Goal: Register for event/course

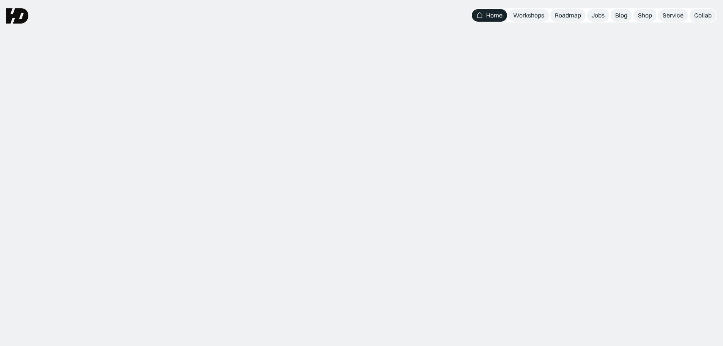
click at [532, 15] on div "Workshops" at bounding box center [528, 15] width 31 height 8
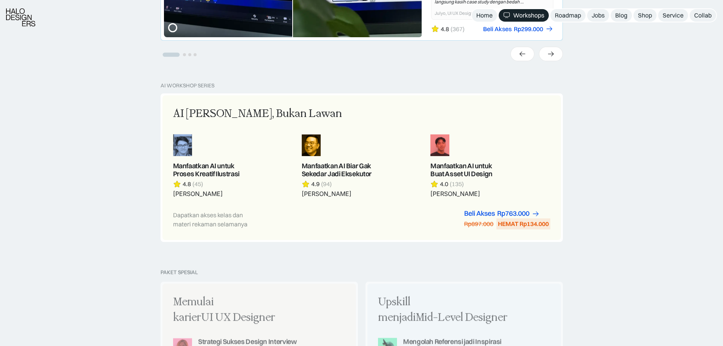
scroll to position [380, 0]
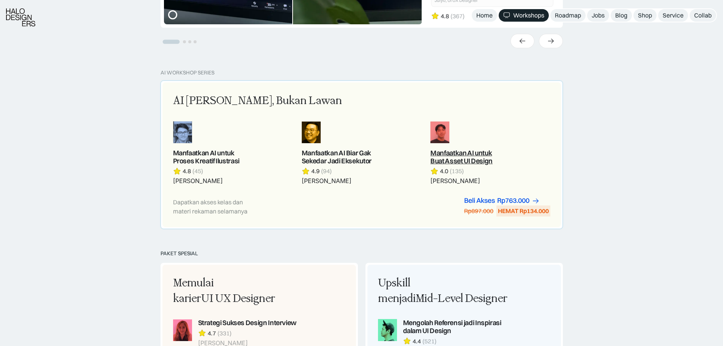
click at [536, 122] on link at bounding box center [491, 153] width 120 height 64
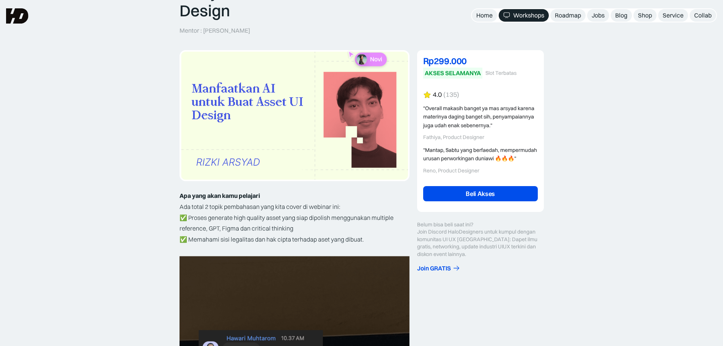
scroll to position [38, 0]
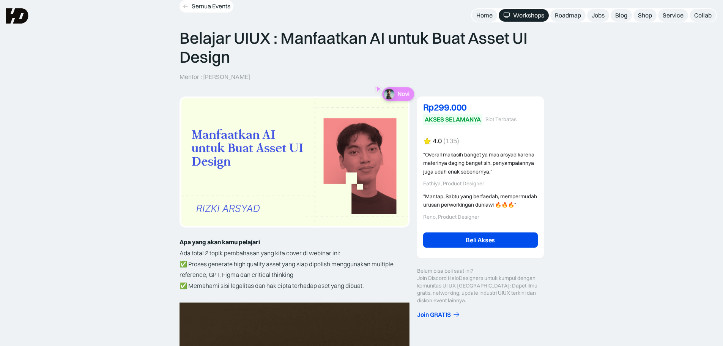
click at [184, 8] on icon at bounding box center [186, 6] width 6 height 6
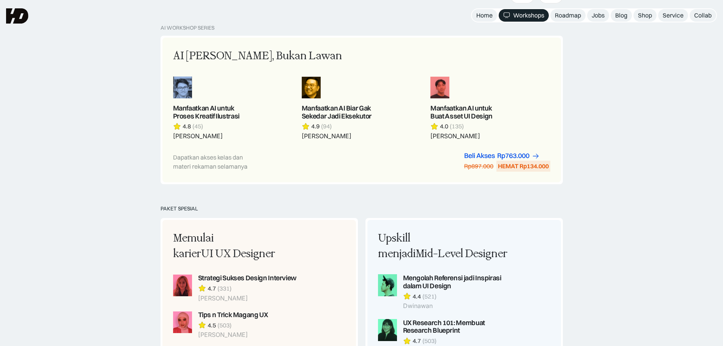
scroll to position [418, 0]
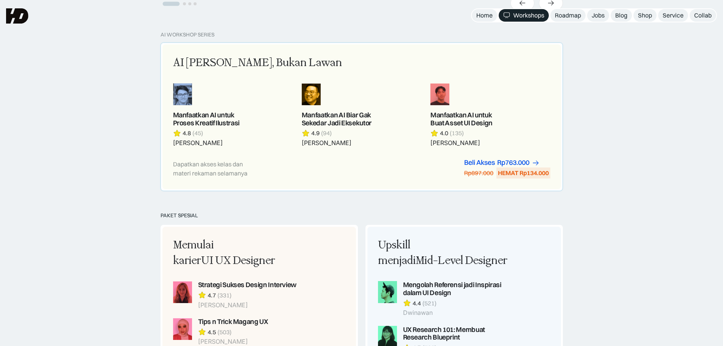
click at [277, 55] on div "AI Adalah Teman, Bukan Lawan Manfaatkan AI untuk Proses Kreatif Ilustrasi 4.8 (…" at bounding box center [362, 116] width 399 height 145
click at [276, 55] on div "AI Adalah Teman, Bukan Lawan Manfaatkan AI untuk Proses Kreatif Ilustrasi 4.8 (…" at bounding box center [362, 116] width 399 height 145
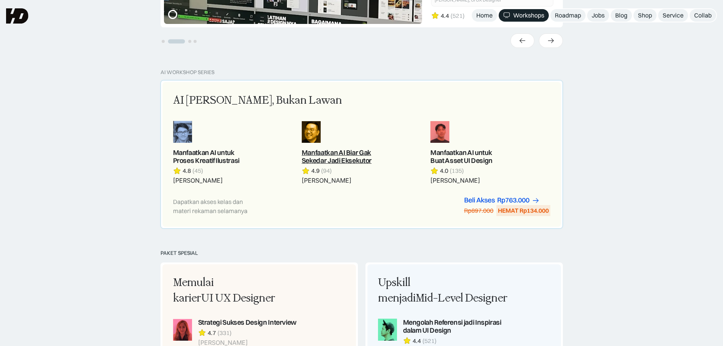
scroll to position [304, 0]
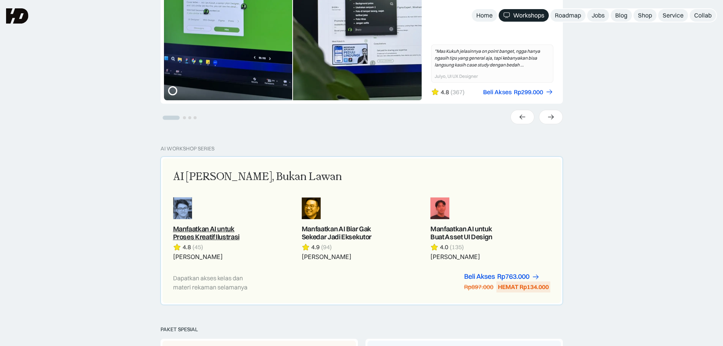
click at [204, 229] on link at bounding box center [233, 229] width 120 height 64
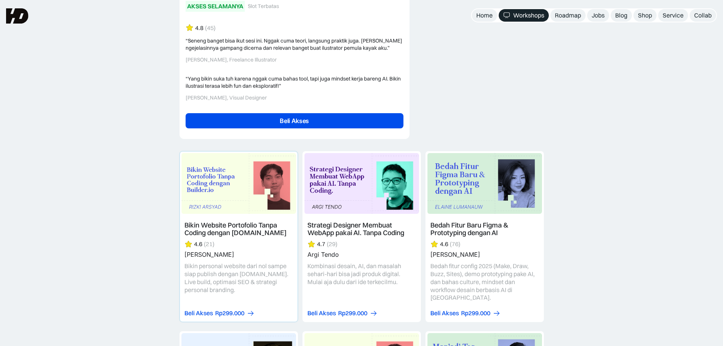
scroll to position [1519, 0]
